Goal: Check status: Check status

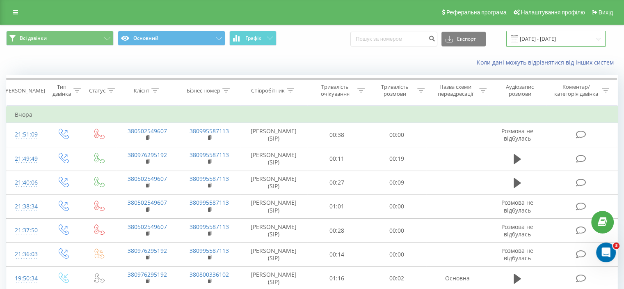
click at [559, 43] on input "[DATE] - [DATE]" at bounding box center [556, 39] width 99 height 16
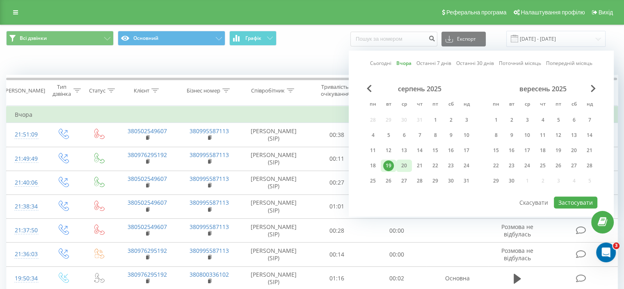
click at [406, 164] on div "20" at bounding box center [404, 165] width 11 height 11
click at [583, 199] on button "Застосувати" at bounding box center [576, 202] width 44 height 12
type input "[DATE] - [DATE]"
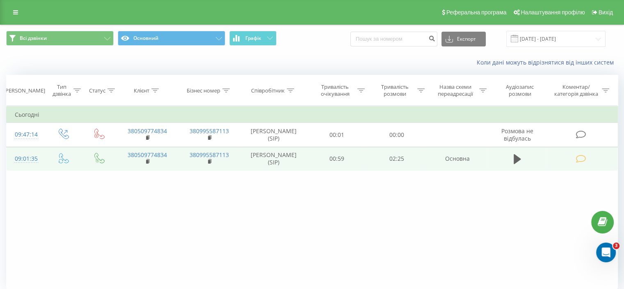
click at [581, 158] on icon at bounding box center [581, 158] width 10 height 9
